Goal: Task Accomplishment & Management: Complete application form

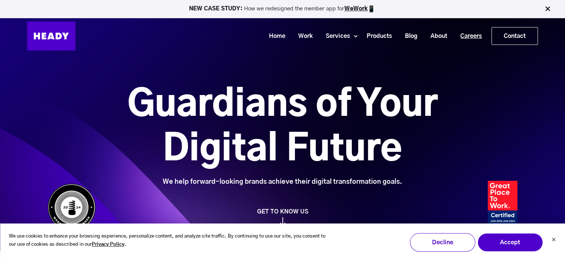
click at [466, 36] on link "Careers" at bounding box center [468, 36] width 35 height 14
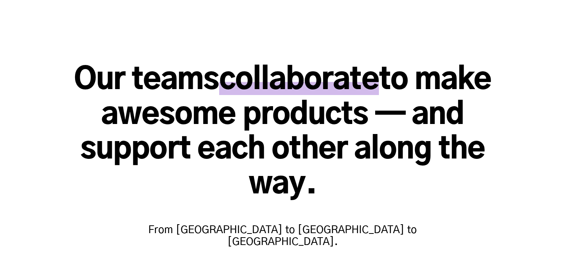
scroll to position [223, 0]
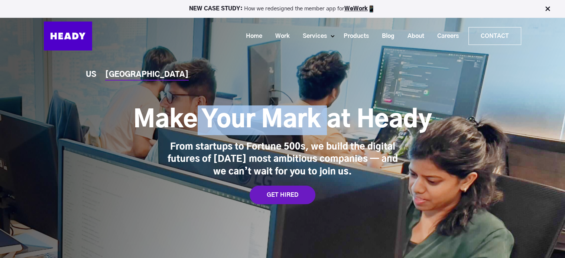
drag, startPoint x: 199, startPoint y: 117, endPoint x: 326, endPoint y: 131, distance: 127.1
click at [326, 130] on h1 "Make Your Mark at Heady" at bounding box center [282, 121] width 299 height 30
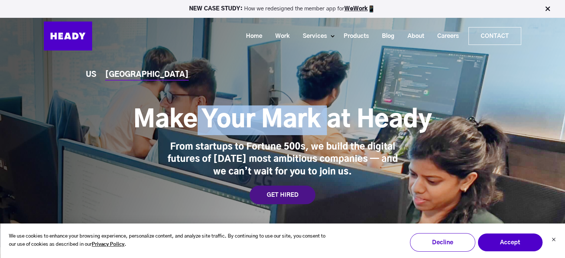
click at [298, 194] on div "GET HIRED" at bounding box center [283, 195] width 66 height 19
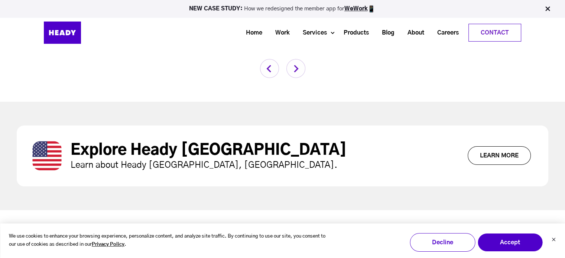
scroll to position [2688, 0]
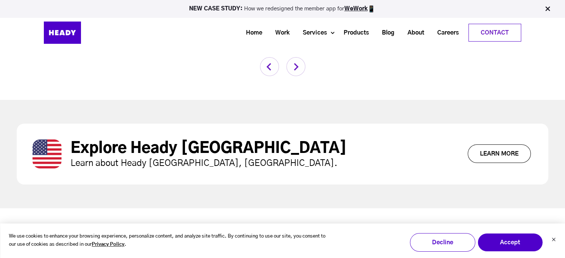
click at [497, 145] on link "Learn More" at bounding box center [499, 154] width 63 height 19
